Goal: Information Seeking & Learning: Learn about a topic

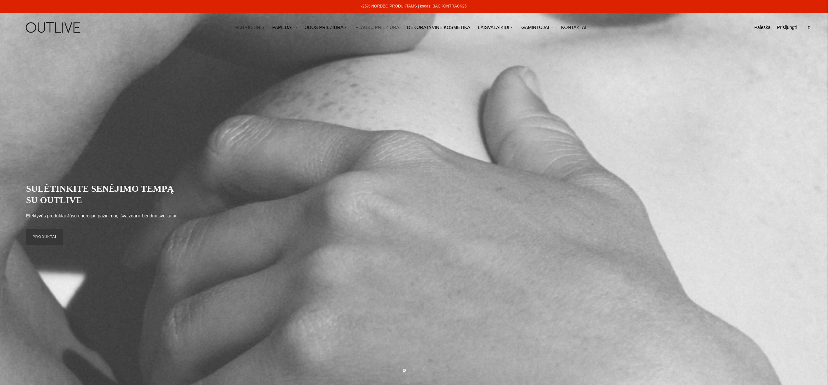
click at [384, 27] on link "PLAUKŲ PRIEŽIŪRA" at bounding box center [377, 27] width 44 height 14
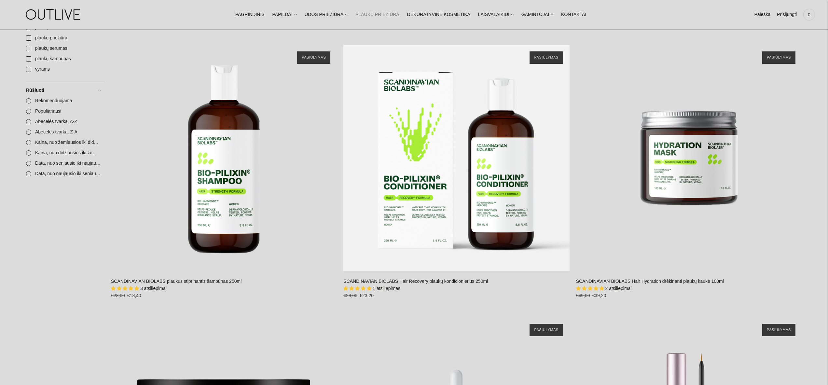
scroll to position [487, 0]
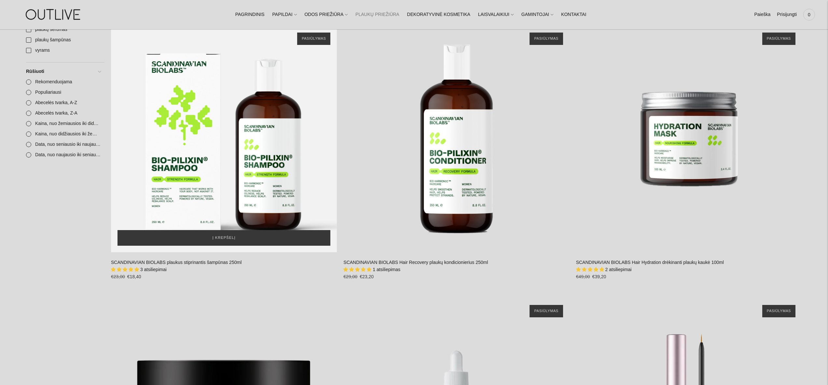
click at [232, 163] on div "SCANDINAVIAN BIOLABS plaukus stiprinantis šampūnas 250ml\a" at bounding box center [224, 139] width 226 height 226
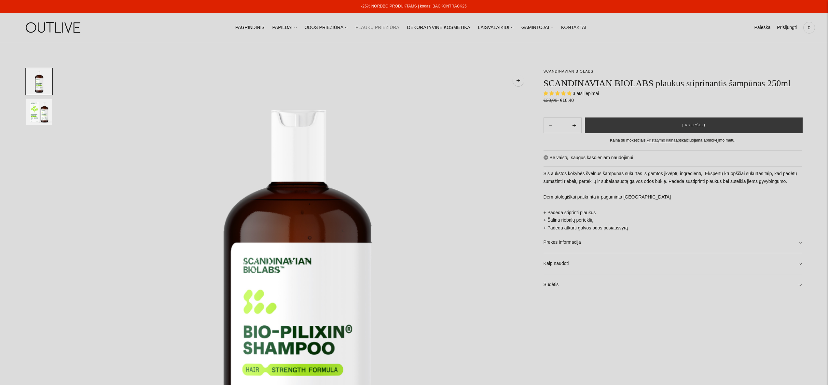
select select "**********"
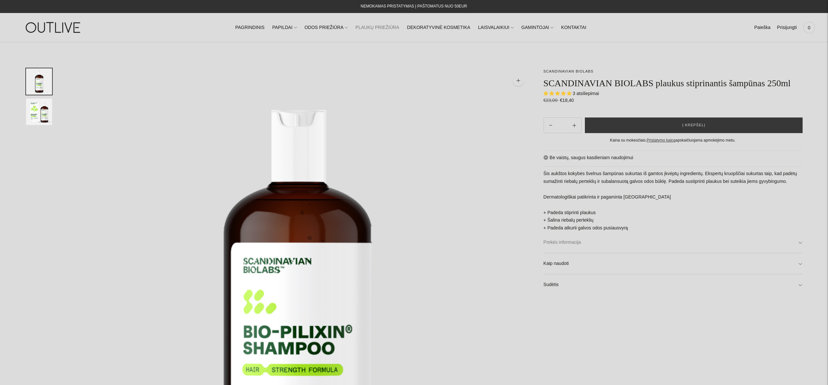
click at [575, 253] on link "Prekės informacija" at bounding box center [672, 242] width 258 height 21
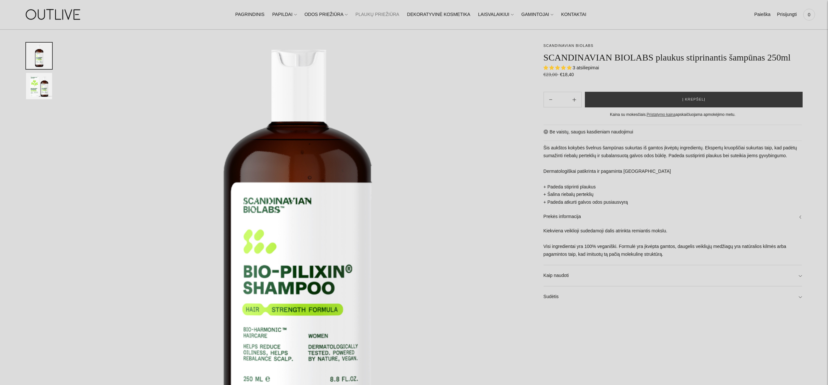
scroll to position [79, 0]
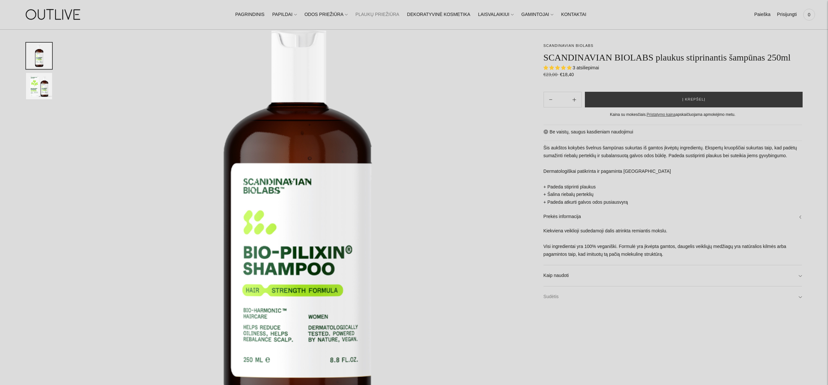
click at [562, 307] on link "Sudėtis" at bounding box center [672, 296] width 258 height 21
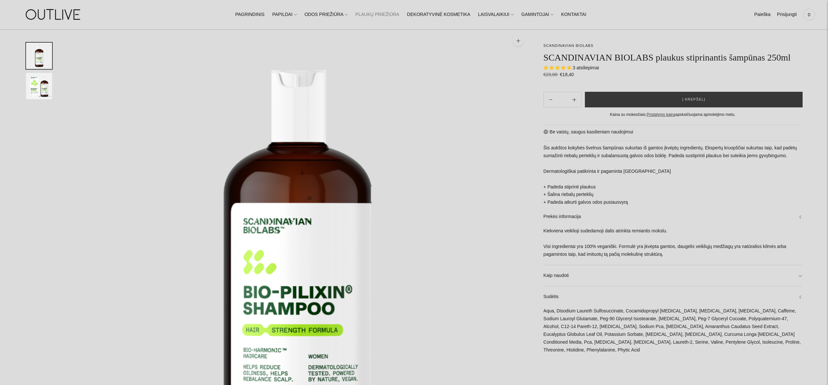
scroll to position [0, 0]
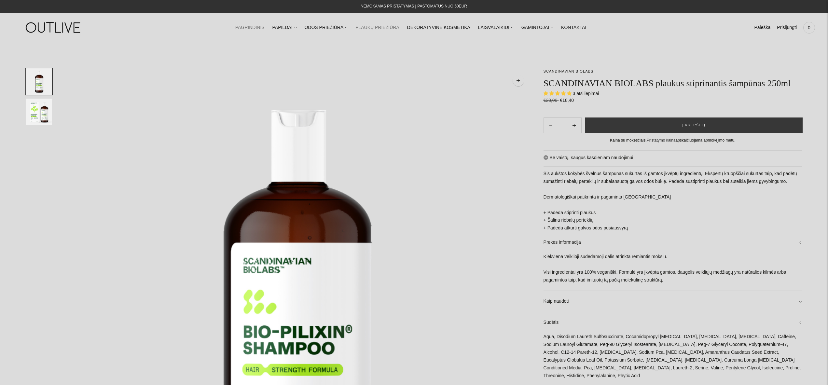
click at [256, 27] on link "PAGRINDINIS" at bounding box center [249, 27] width 29 height 14
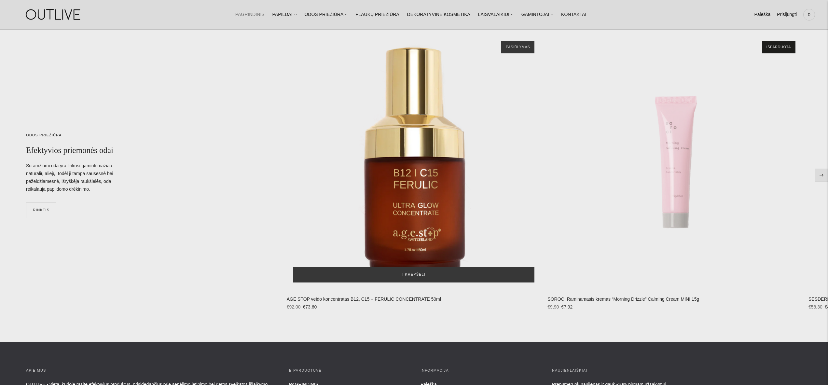
scroll to position [3293, 0]
